Goal: Information Seeking & Learning: Learn about a topic

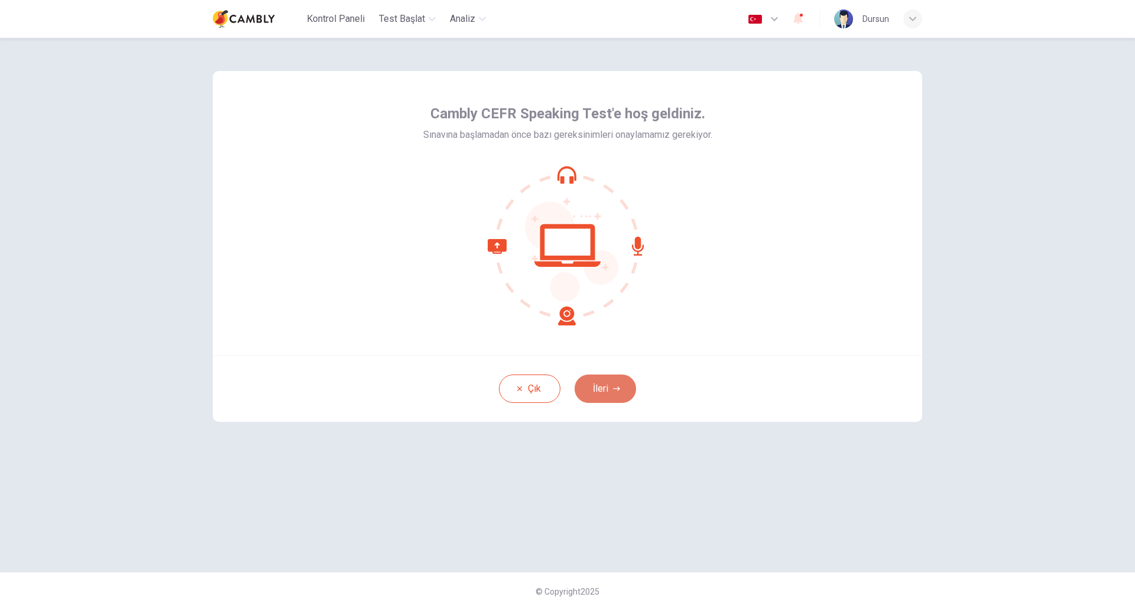
click at [596, 392] on button "İleri" at bounding box center [606, 388] width 62 height 28
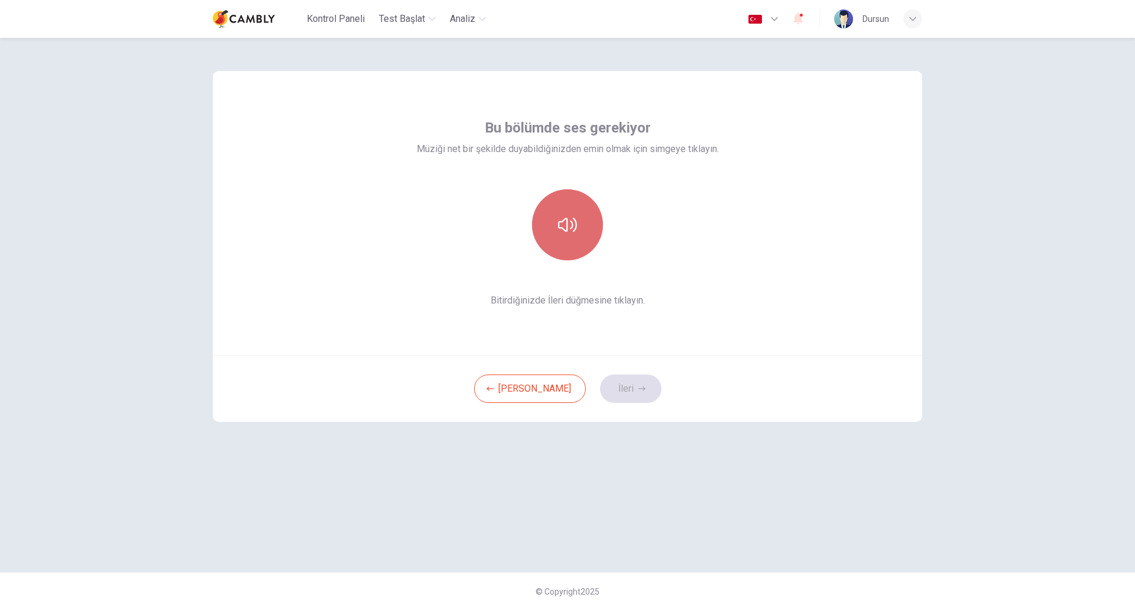
drag, startPoint x: 581, startPoint y: 207, endPoint x: 585, endPoint y: 225, distance: 18.2
click at [585, 225] on button "button" at bounding box center [567, 224] width 71 height 71
click at [564, 234] on icon "button" at bounding box center [567, 224] width 19 height 19
click at [639, 389] on icon "button" at bounding box center [642, 388] width 7 height 4
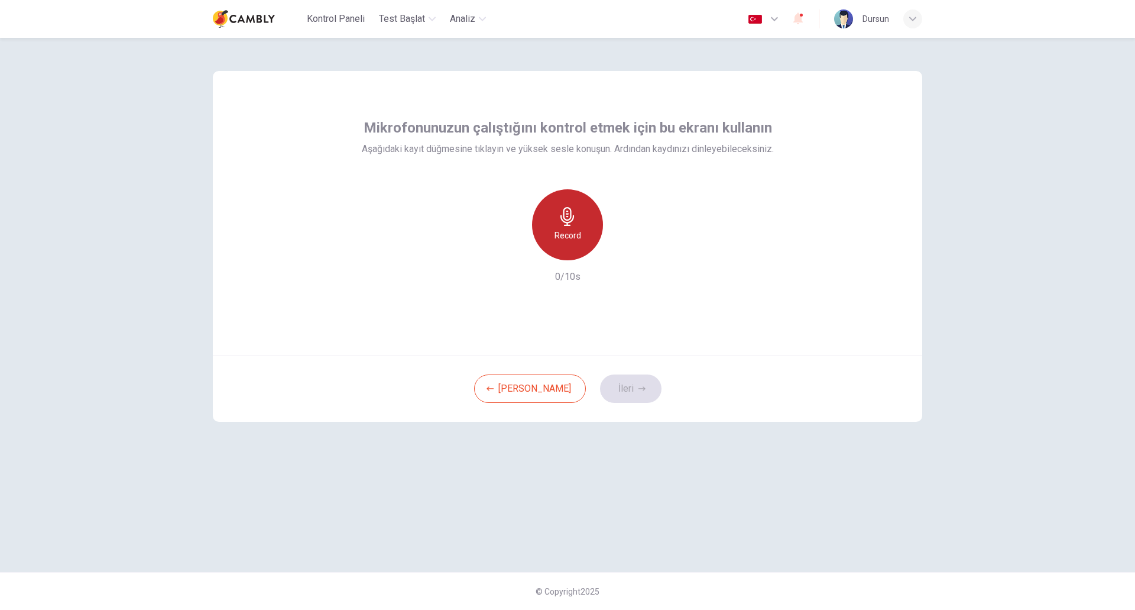
click at [569, 222] on icon "button" at bounding box center [568, 216] width 14 height 19
click at [639, 387] on icon "button" at bounding box center [642, 388] width 7 height 7
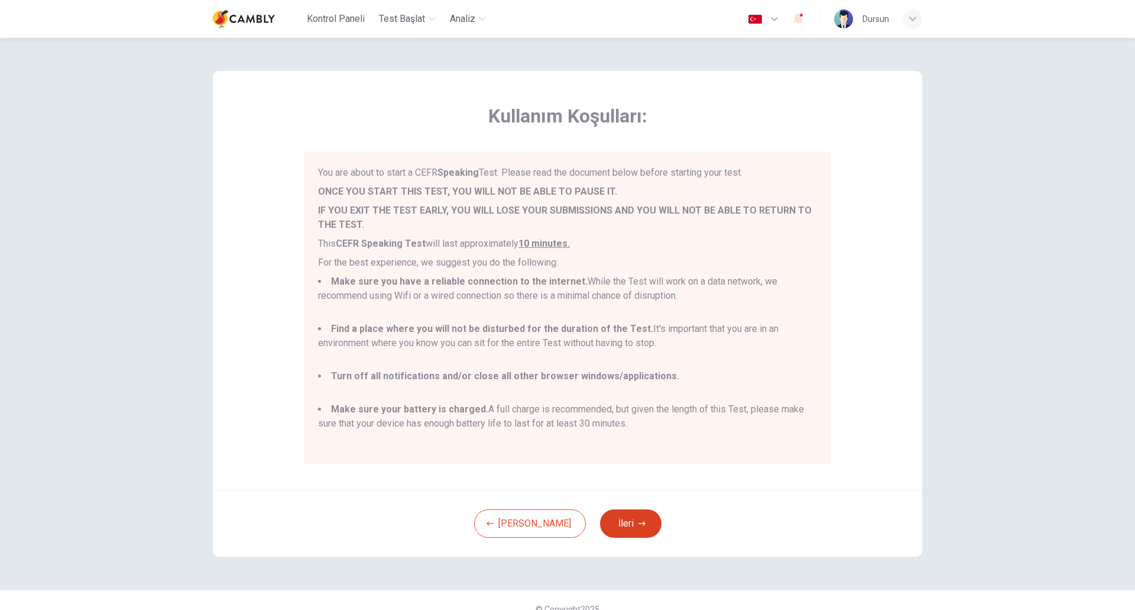
click at [639, 521] on icon "button" at bounding box center [642, 523] width 7 height 7
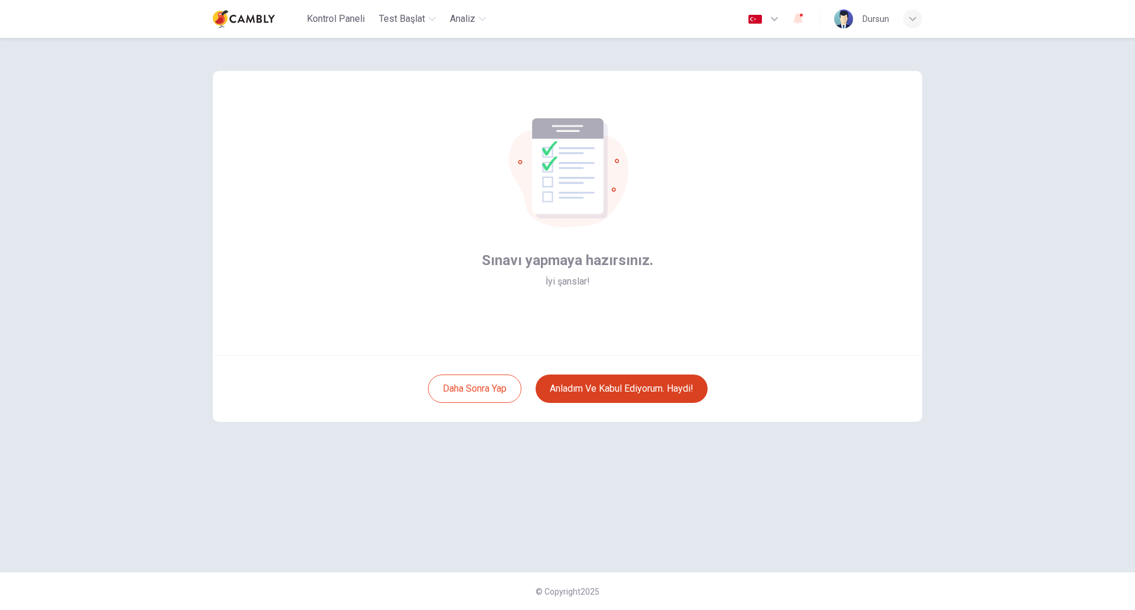
click at [645, 386] on button "Anladım ve kabul ediyorum. Haydi!" at bounding box center [622, 388] width 172 height 28
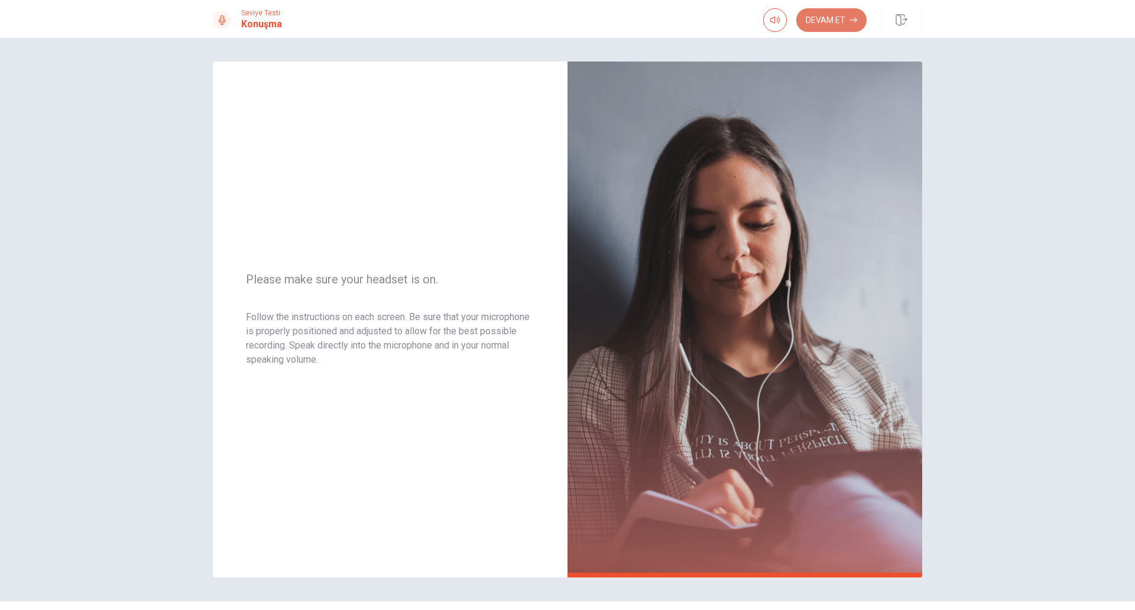
click at [838, 18] on button "Devam Et" at bounding box center [832, 20] width 70 height 24
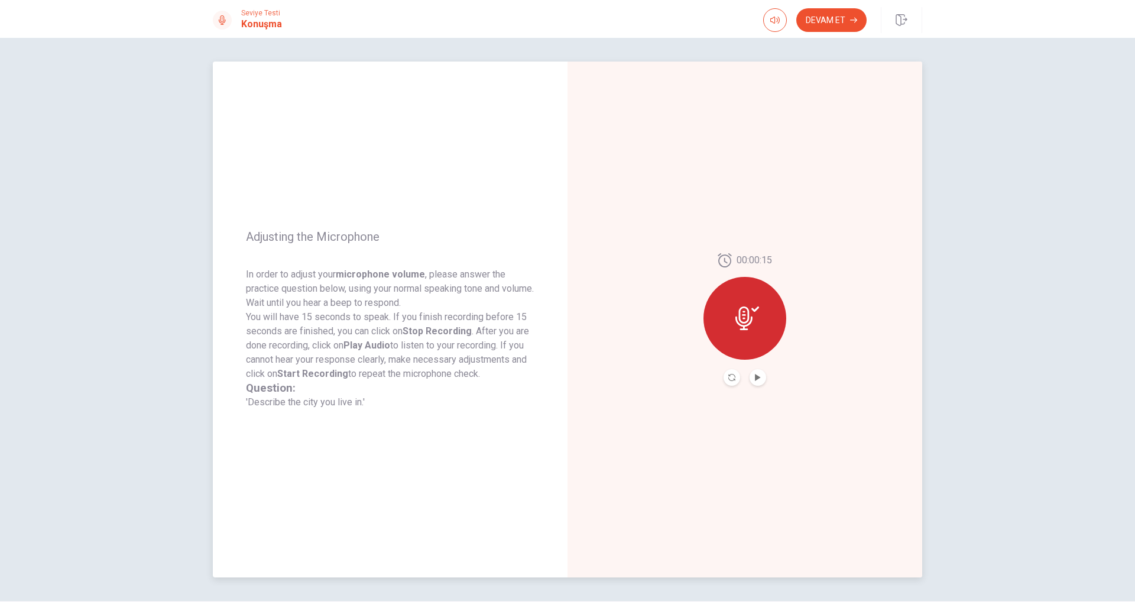
drag, startPoint x: 760, startPoint y: 315, endPoint x: 759, endPoint y: 371, distance: 56.2
click at [759, 371] on div "00:00:15" at bounding box center [745, 319] width 83 height 132
click at [759, 371] on button "Play Audio" at bounding box center [758, 377] width 17 height 17
click at [825, 24] on button "Devam Et" at bounding box center [832, 20] width 70 height 24
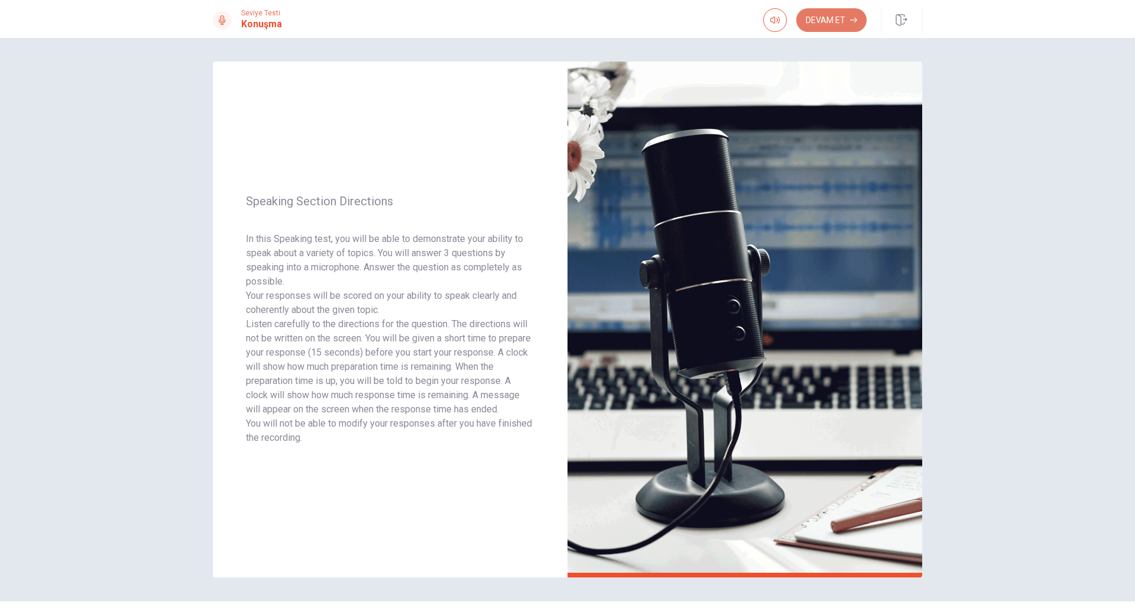
click at [845, 11] on button "Devam Et" at bounding box center [832, 20] width 70 height 24
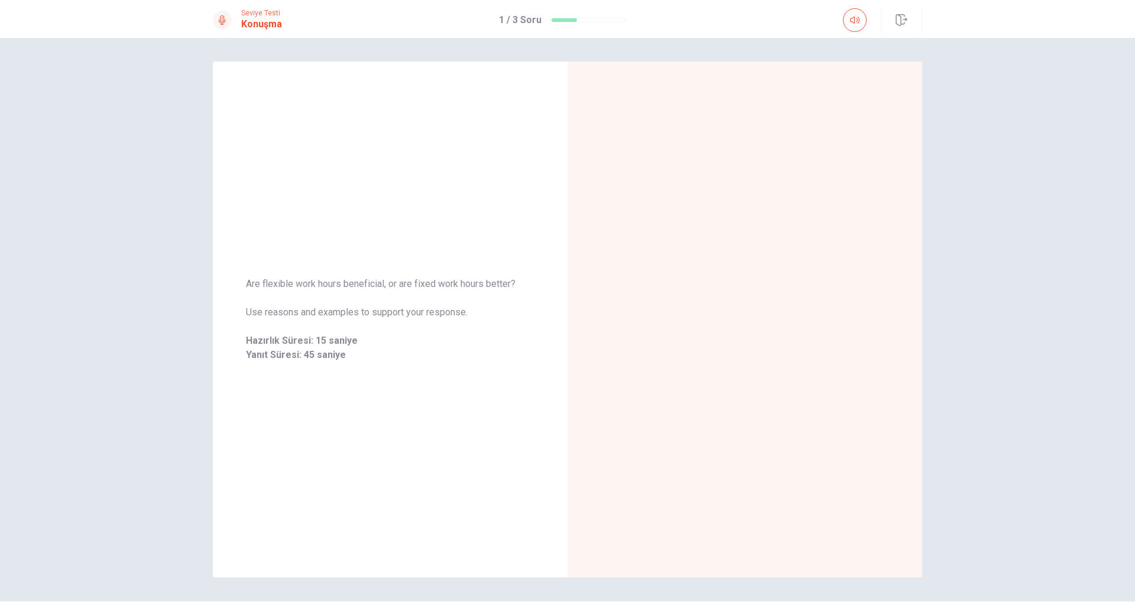
click at [851, 152] on div at bounding box center [745, 320] width 355 height 516
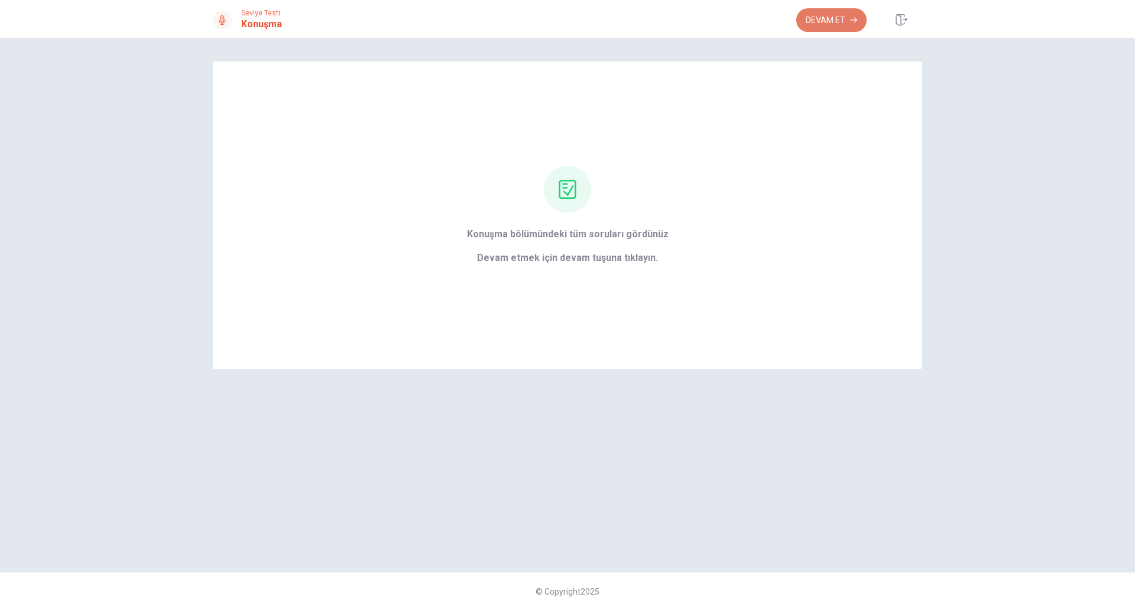
click at [846, 19] on button "Devam Et" at bounding box center [832, 20] width 70 height 24
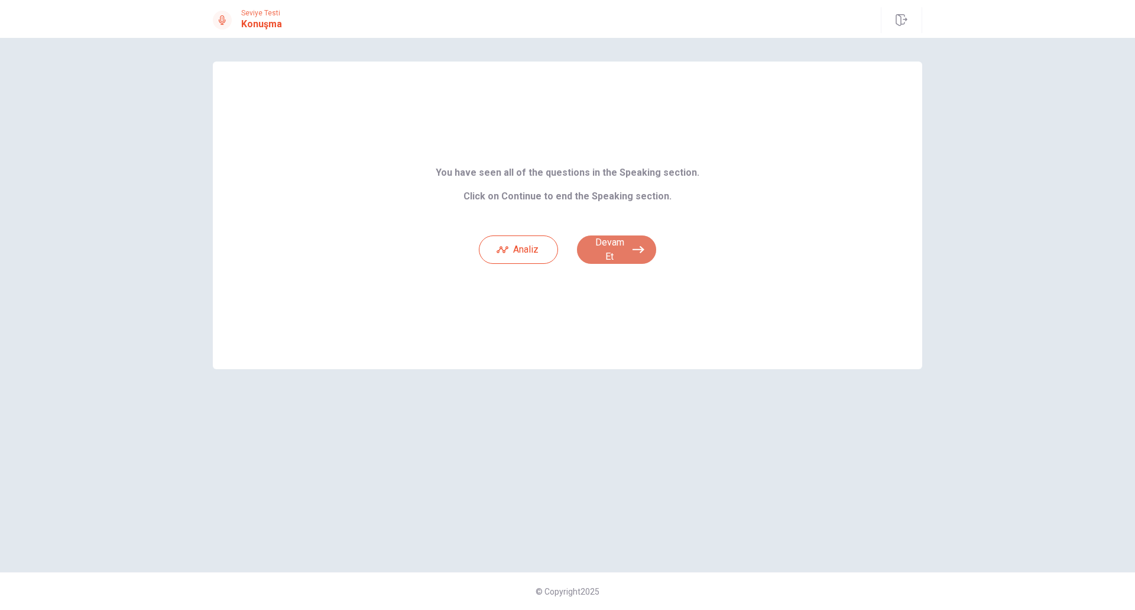
click at [624, 253] on button "Devam Et" at bounding box center [616, 249] width 79 height 28
